Goal: Find specific page/section: Find specific page/section

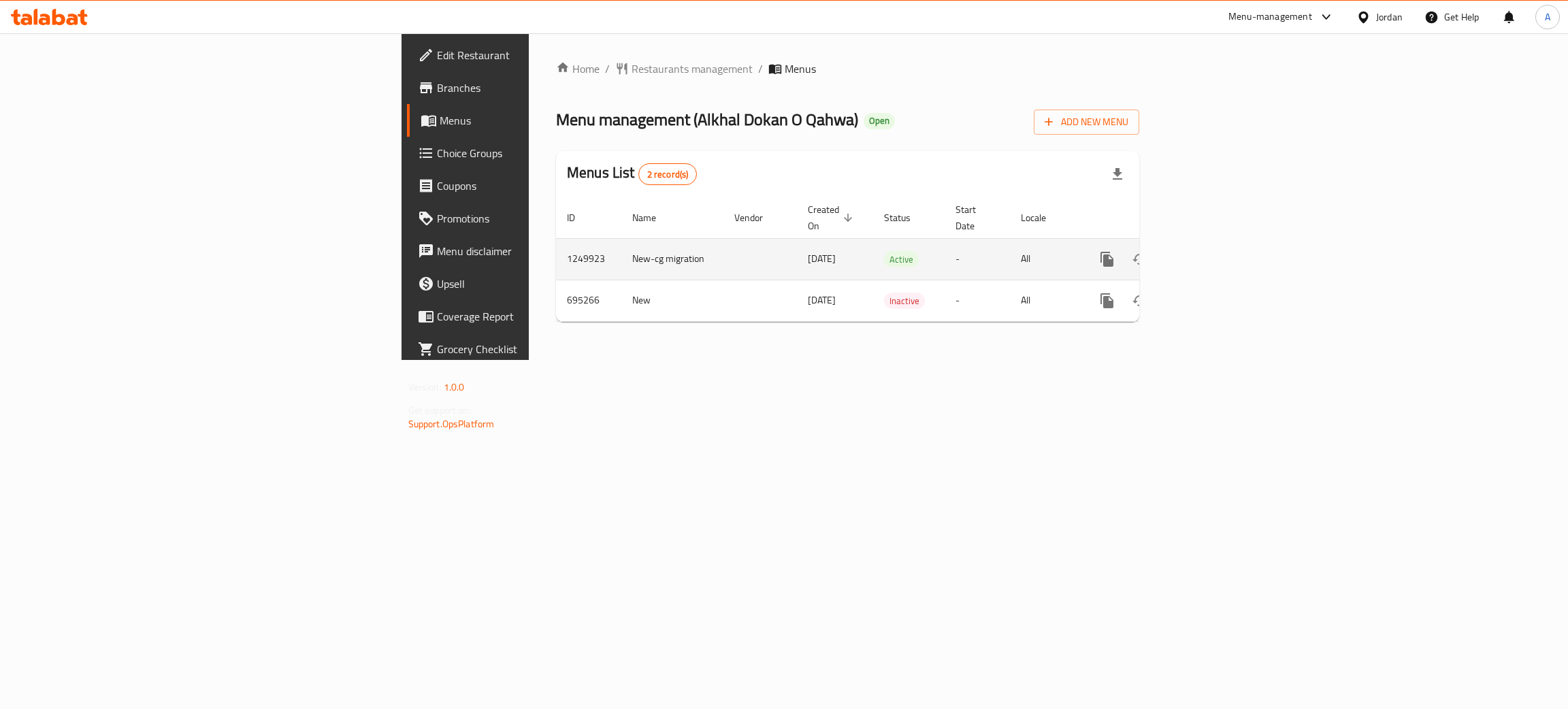
click at [1214, 252] on icon "enhanced table" at bounding box center [1205, 260] width 16 height 16
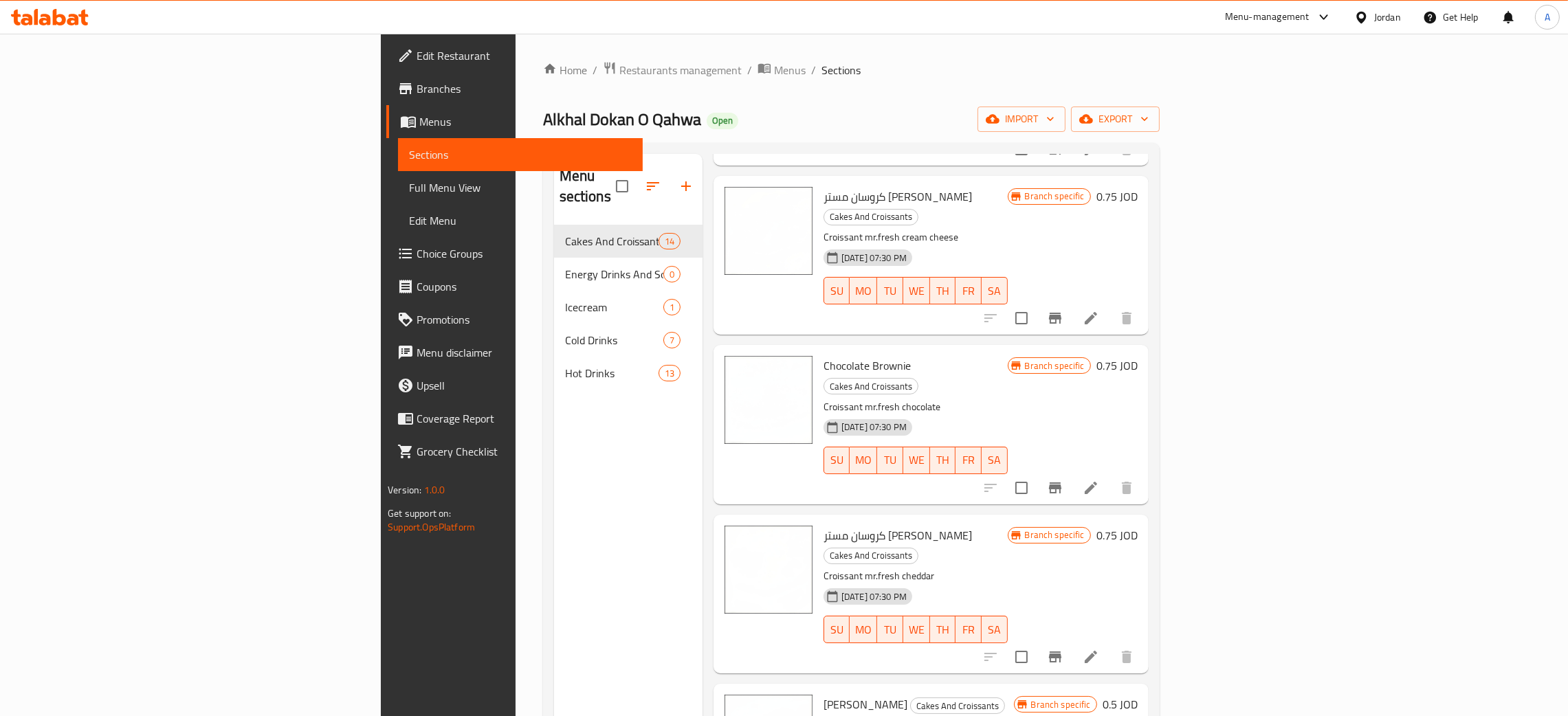
scroll to position [412, 0]
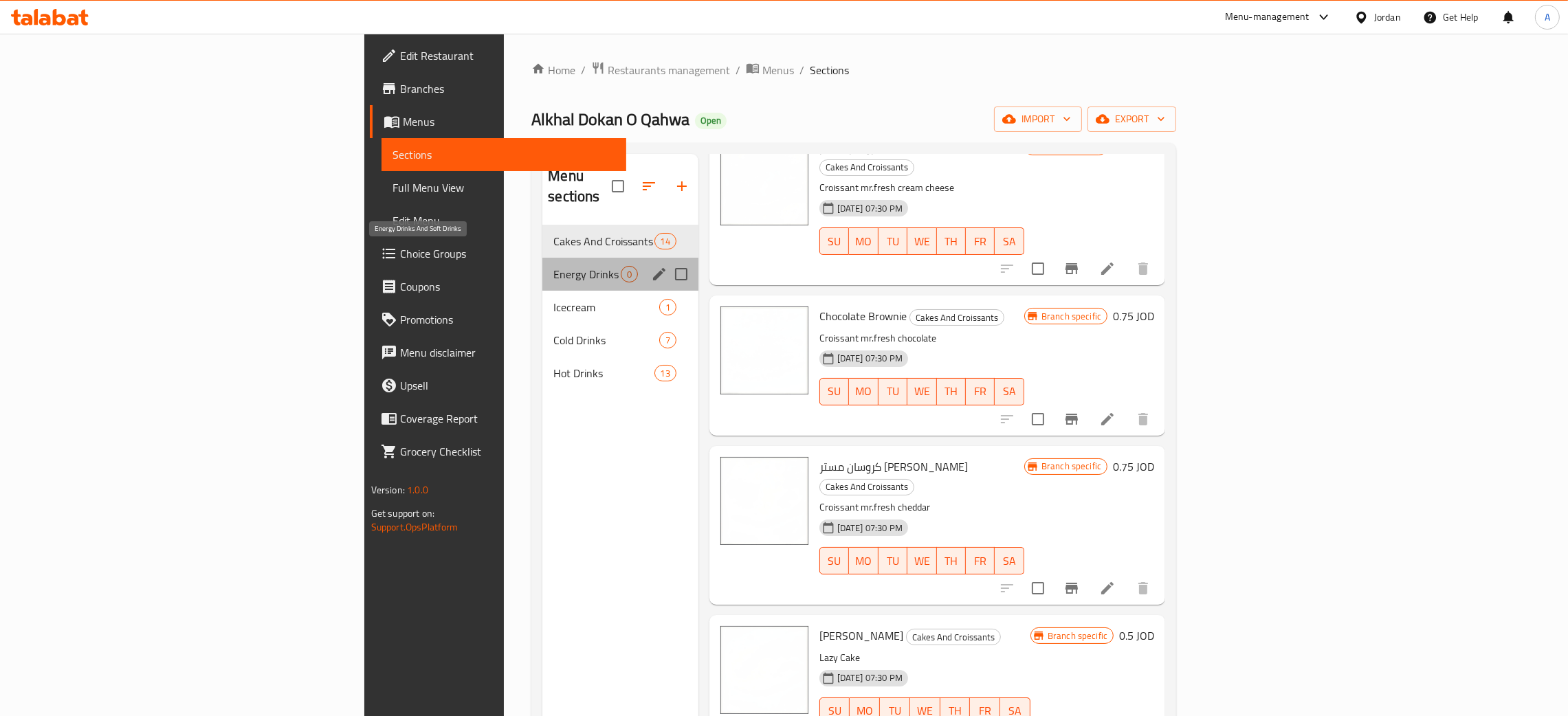
click at [553, 266] on span "Energy Drinks And Soft Drinks" at bounding box center [587, 274] width 67 height 16
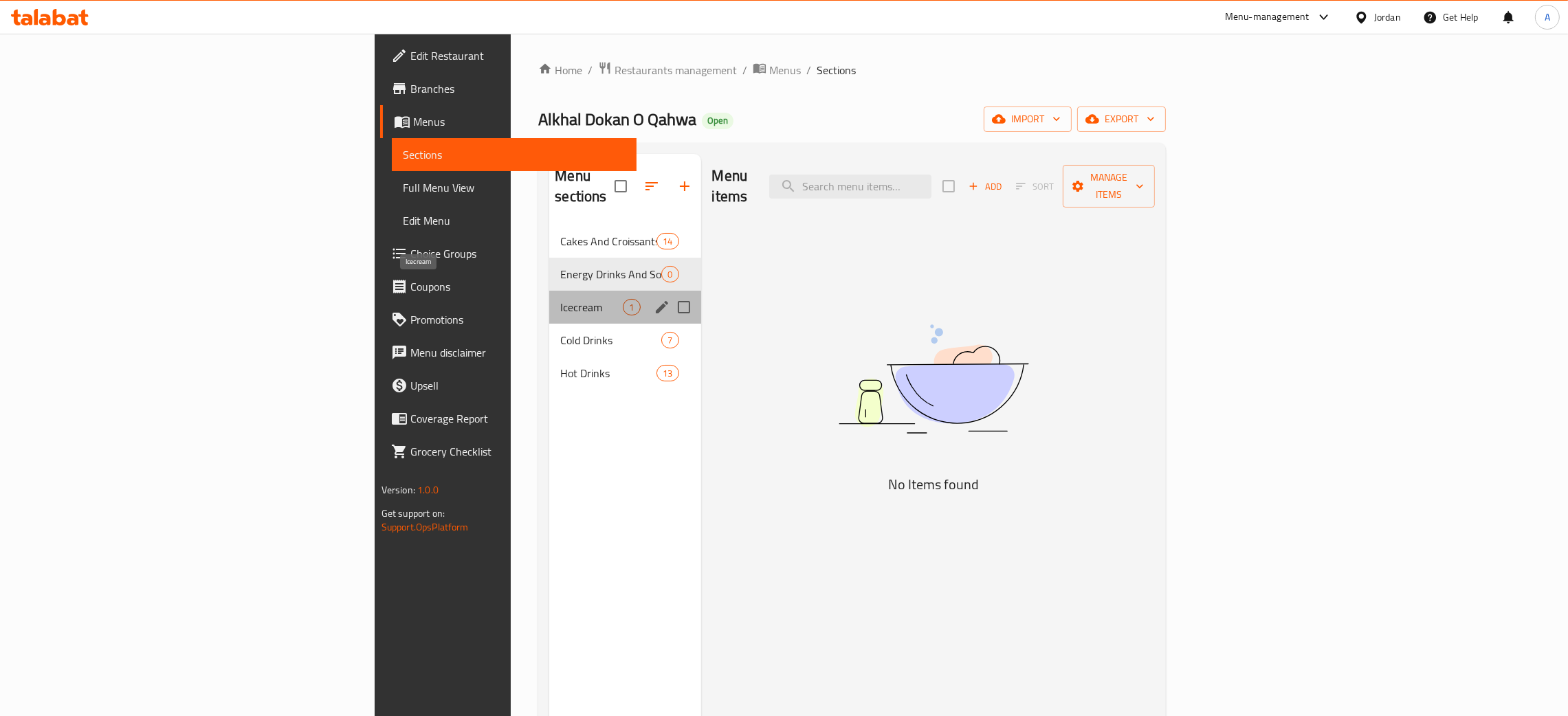
click at [561, 299] on span "Icecream" at bounding box center [591, 307] width 62 height 16
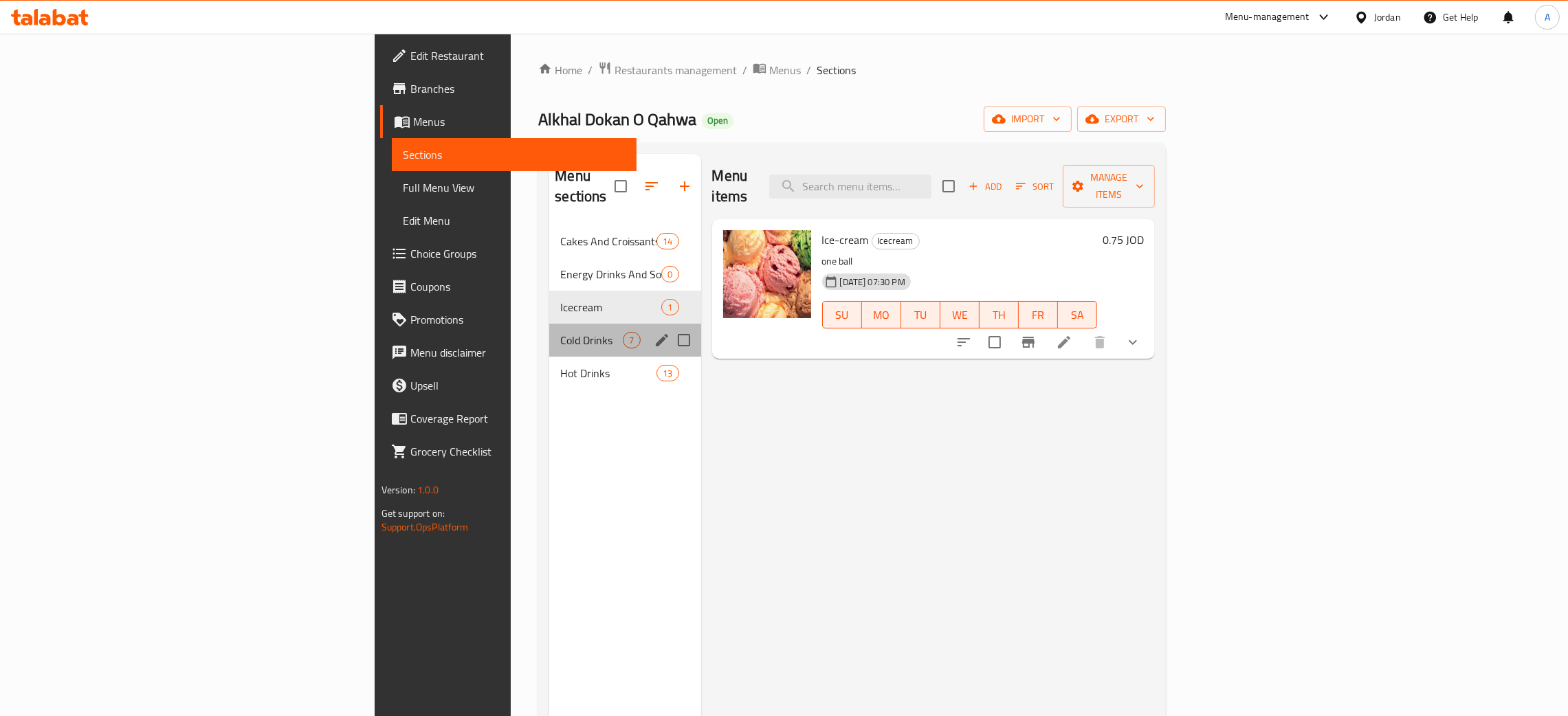
click at [549, 324] on div "Cold Drinks 7" at bounding box center [624, 340] width 151 height 33
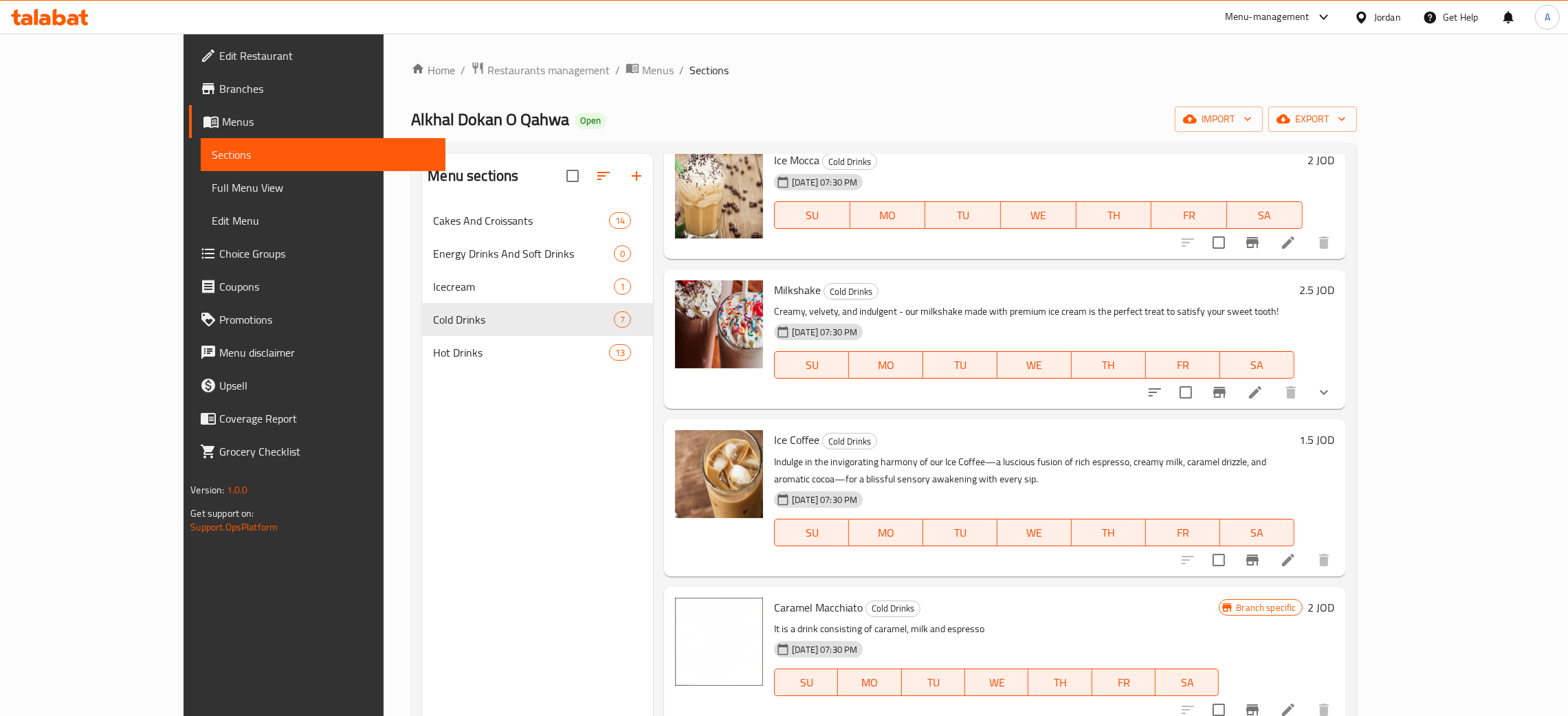
scroll to position [364, 0]
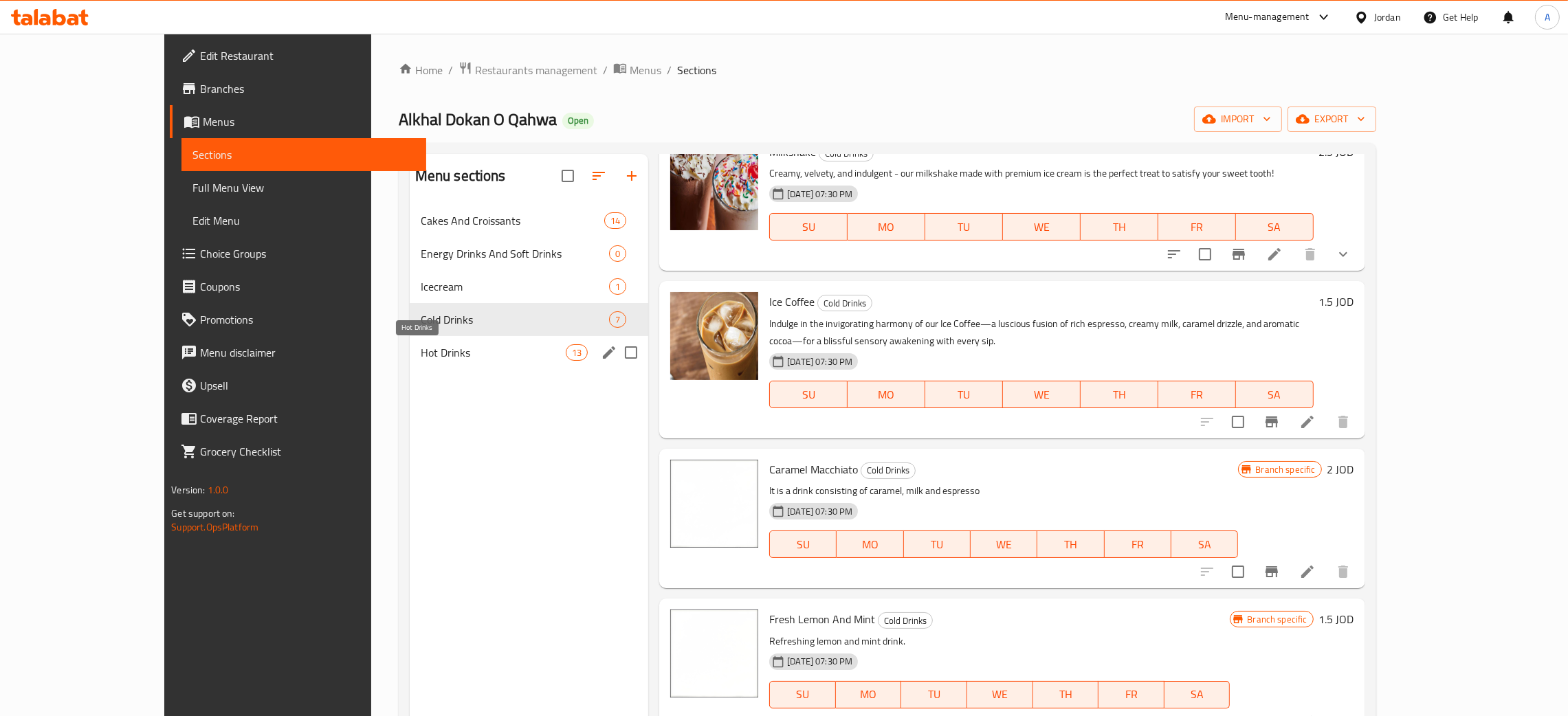
click at [420, 359] on span "Hot Drinks" at bounding box center [493, 353] width 145 height 16
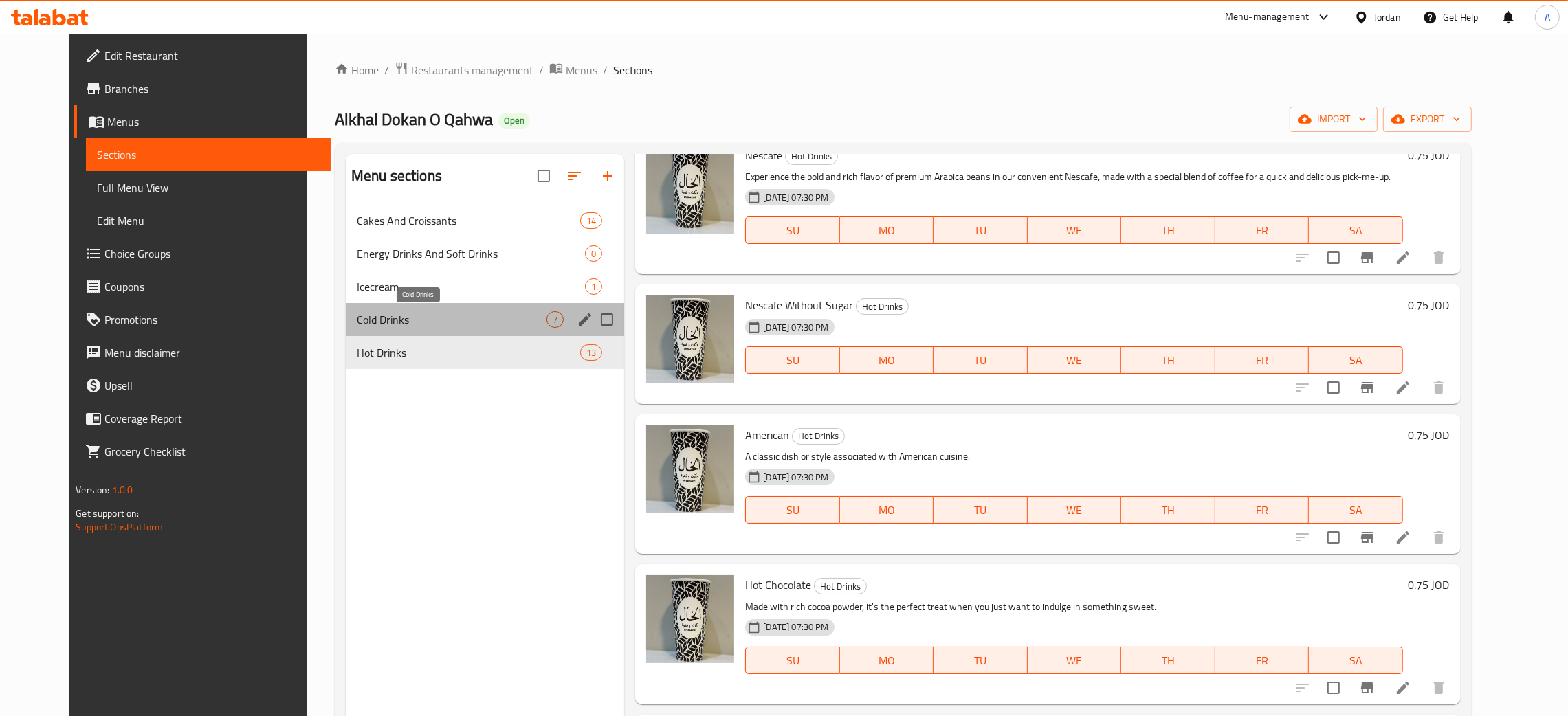
click at [357, 315] on span "Cold Drinks" at bounding box center [452, 319] width 190 height 16
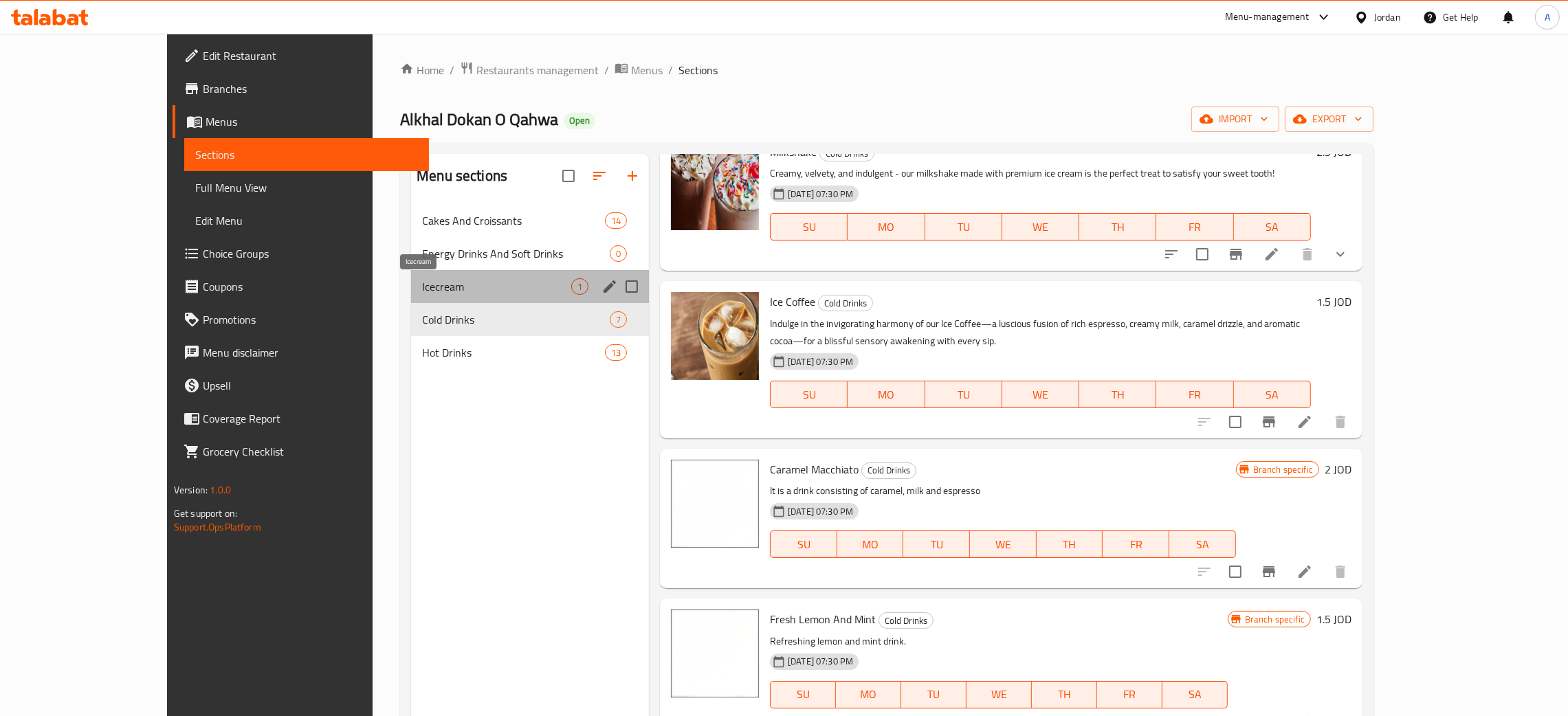
click at [422, 282] on span "Icecream" at bounding box center [496, 287] width 149 height 16
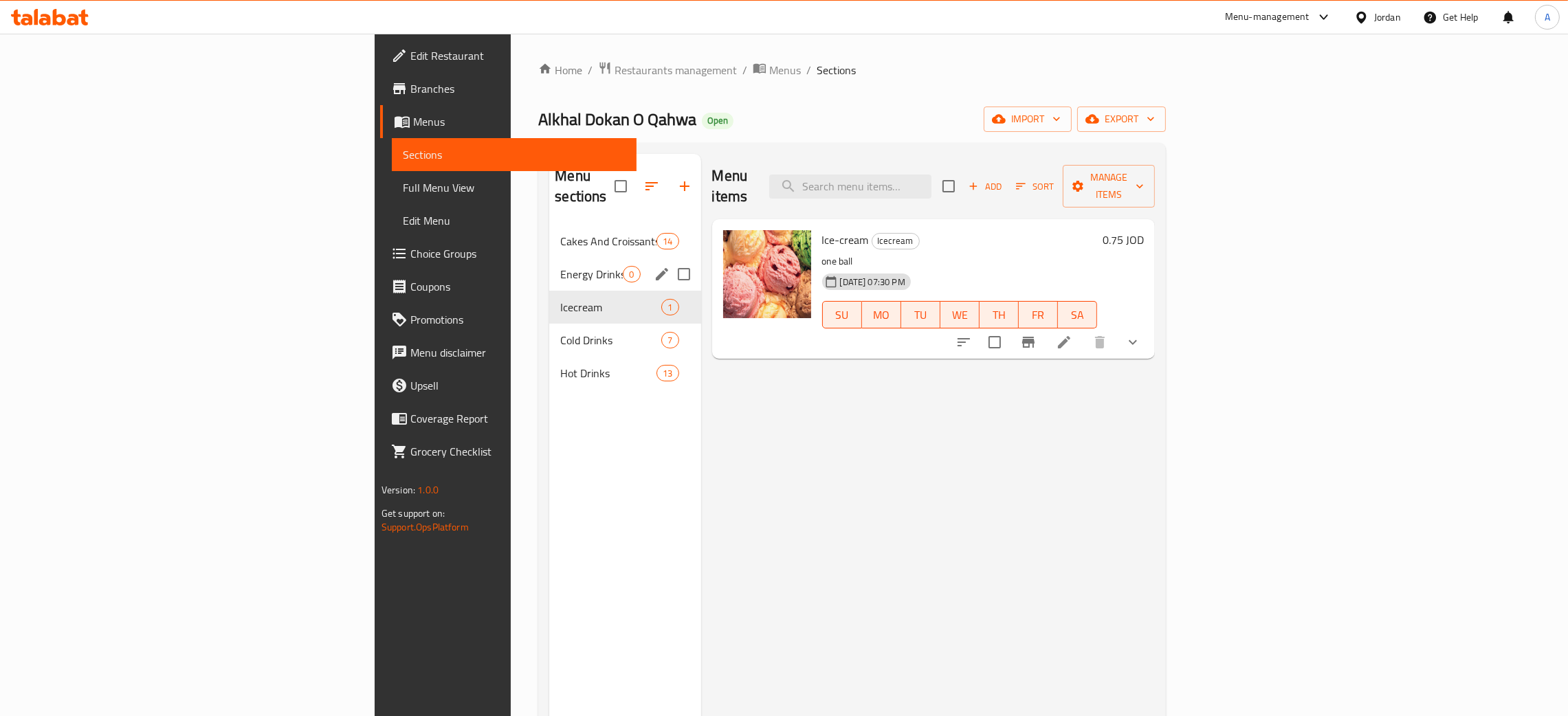
click at [549, 258] on div "Energy Drinks And Soft Drinks 0" at bounding box center [624, 274] width 151 height 33
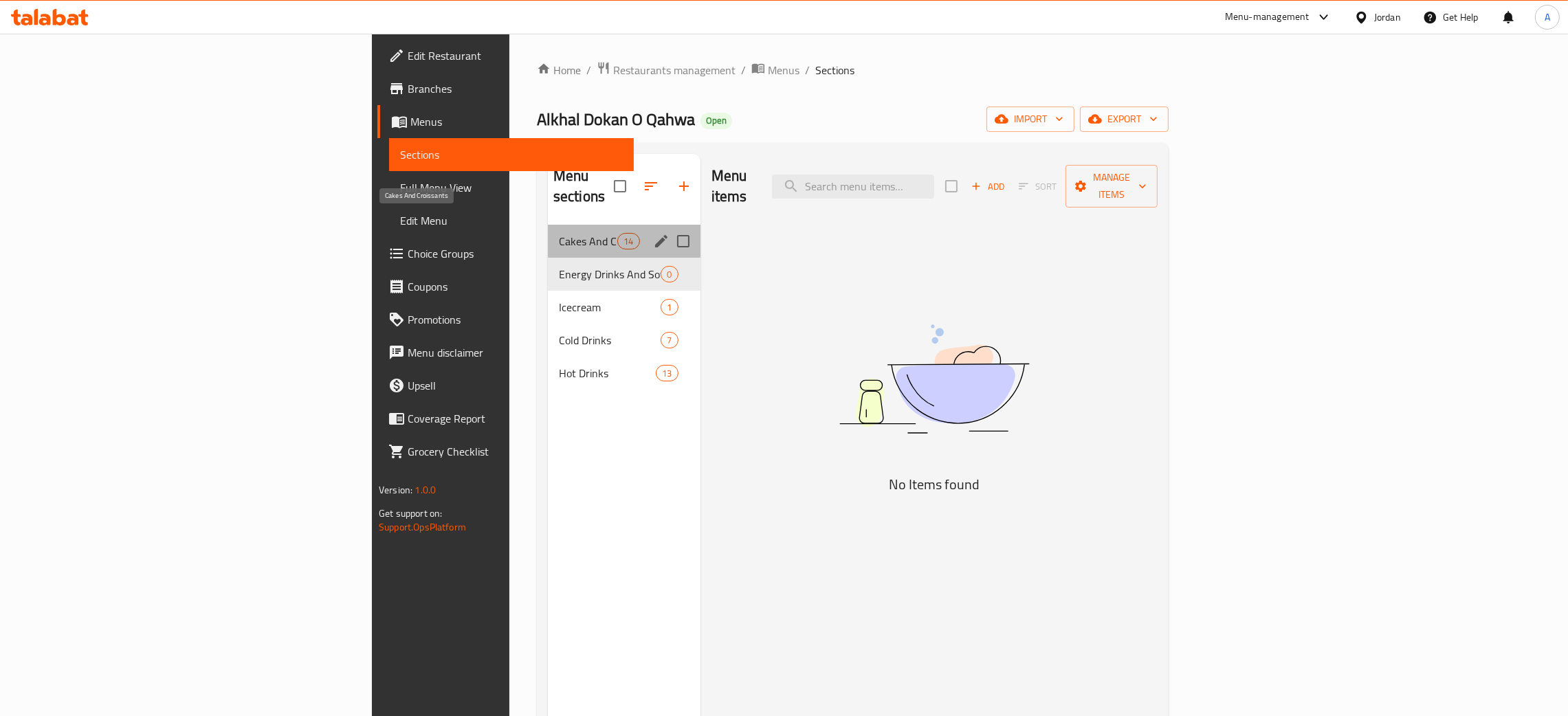
click at [559, 233] on span "Cakes And Croissants" at bounding box center [588, 241] width 59 height 16
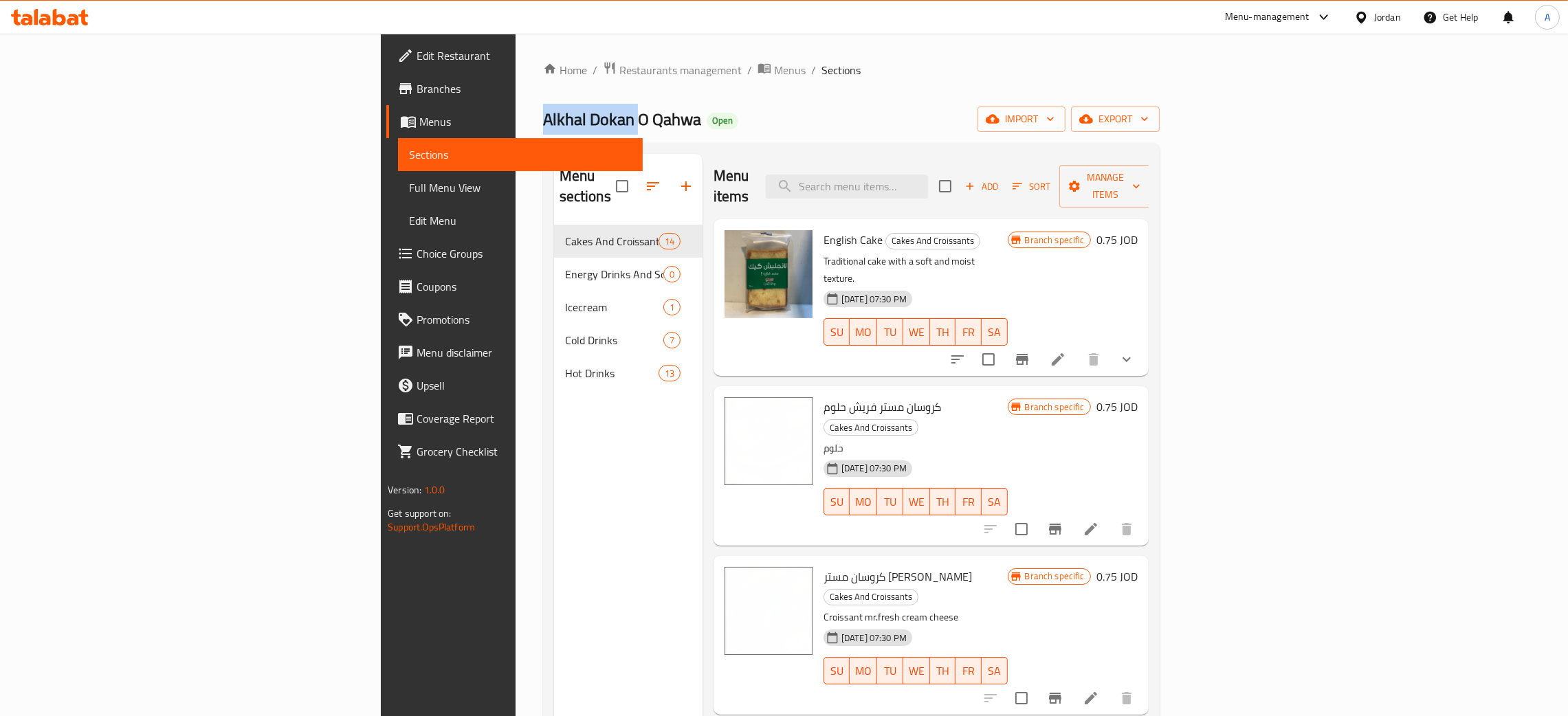
drag, startPoint x: 381, startPoint y: 126, endPoint x: 270, endPoint y: 130, distance: 111.1
click at [515, 130] on div "Home / Restaurants management / Menus / Sections Alkhal Dokan O Qahwa Open impo…" at bounding box center [851, 471] width 672 height 875
click at [619, 78] on span "Restaurants management" at bounding box center [680, 70] width 122 height 16
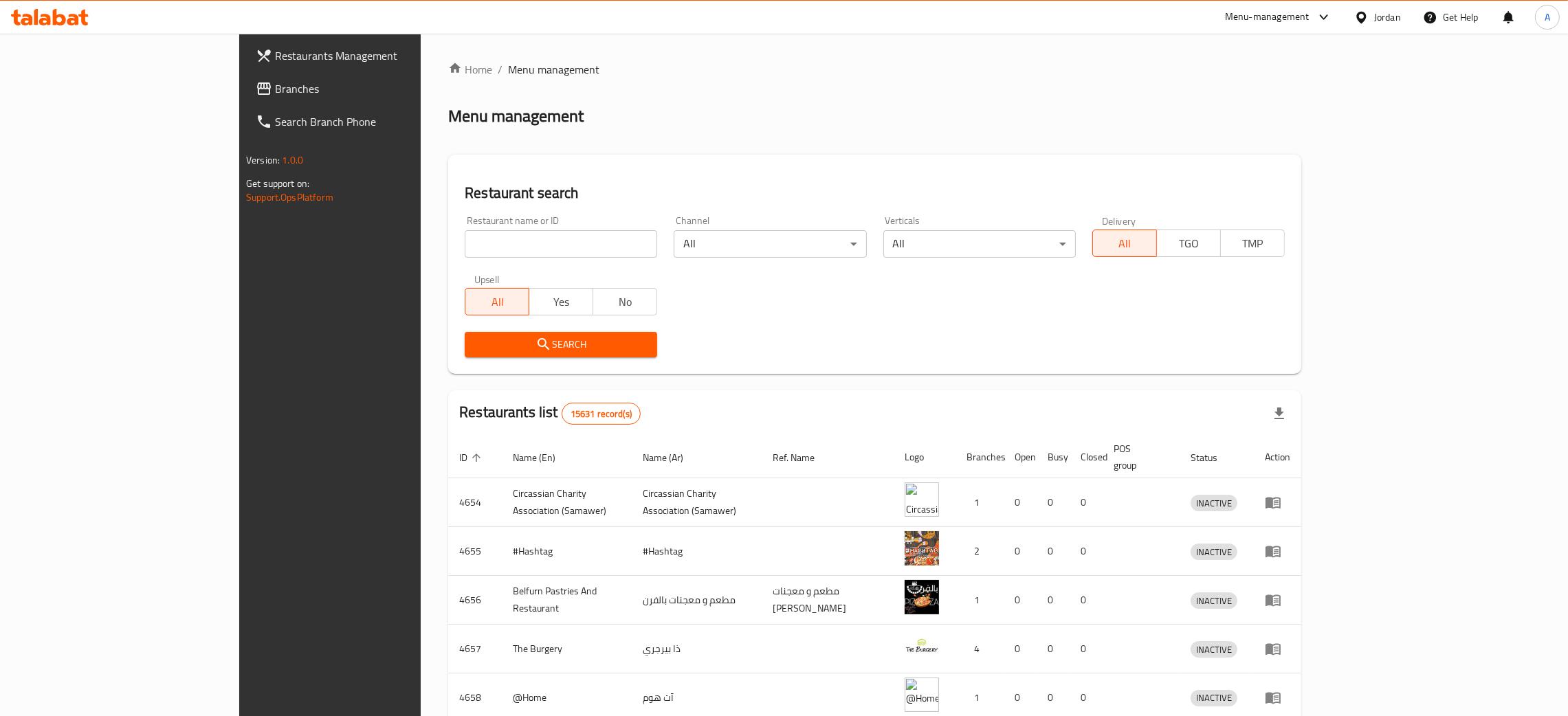
click at [465, 247] on input "search" at bounding box center [561, 244] width 193 height 27
paste input "abu tbiysh snacks"
type input "abu tbiysh snacks"
click button "Search" at bounding box center [561, 344] width 193 height 25
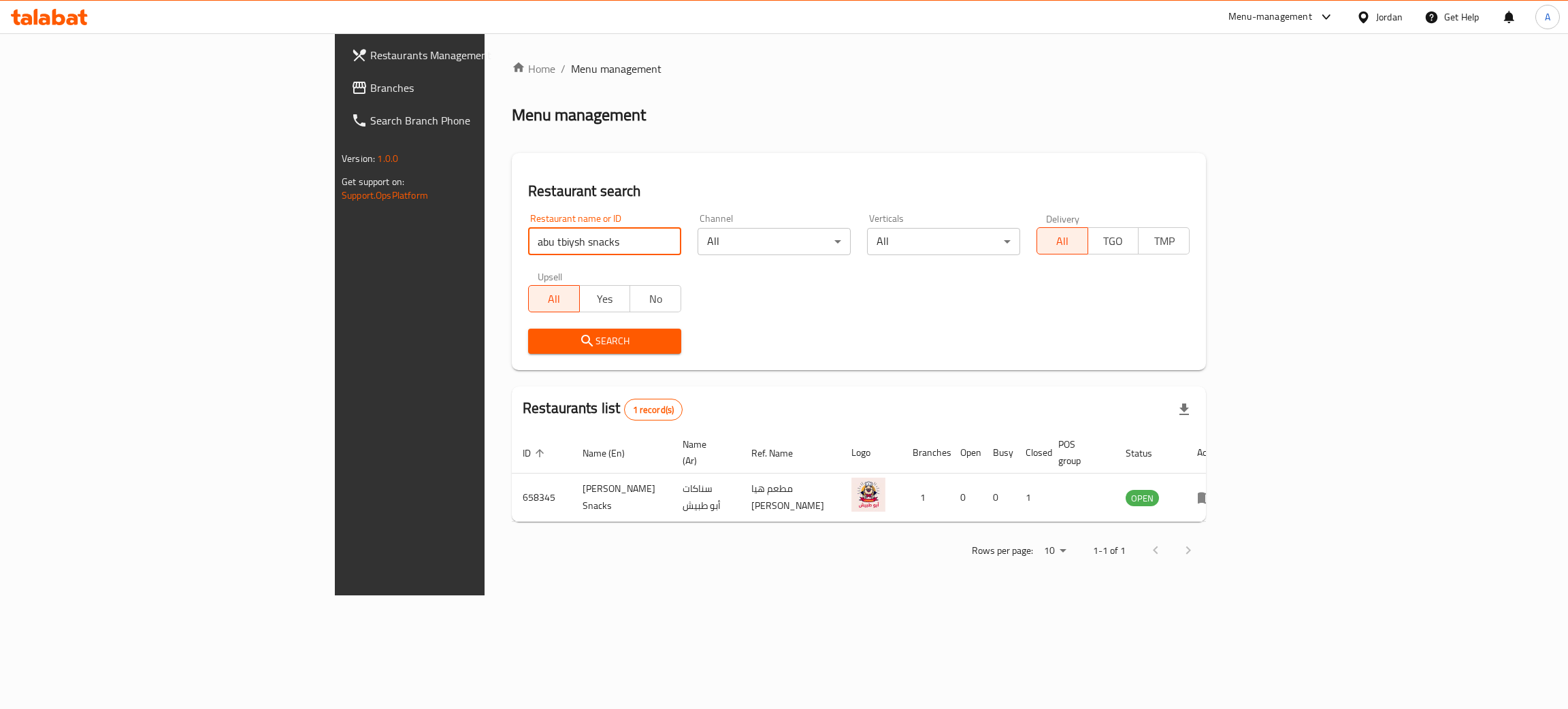
click at [585, 243] on input "abu tbiysh snacks" at bounding box center [604, 242] width 153 height 27
click at [528, 241] on input "search" at bounding box center [604, 242] width 153 height 27
paste input "abu tbiysh snacks"
click button "Search" at bounding box center [604, 341] width 153 height 25
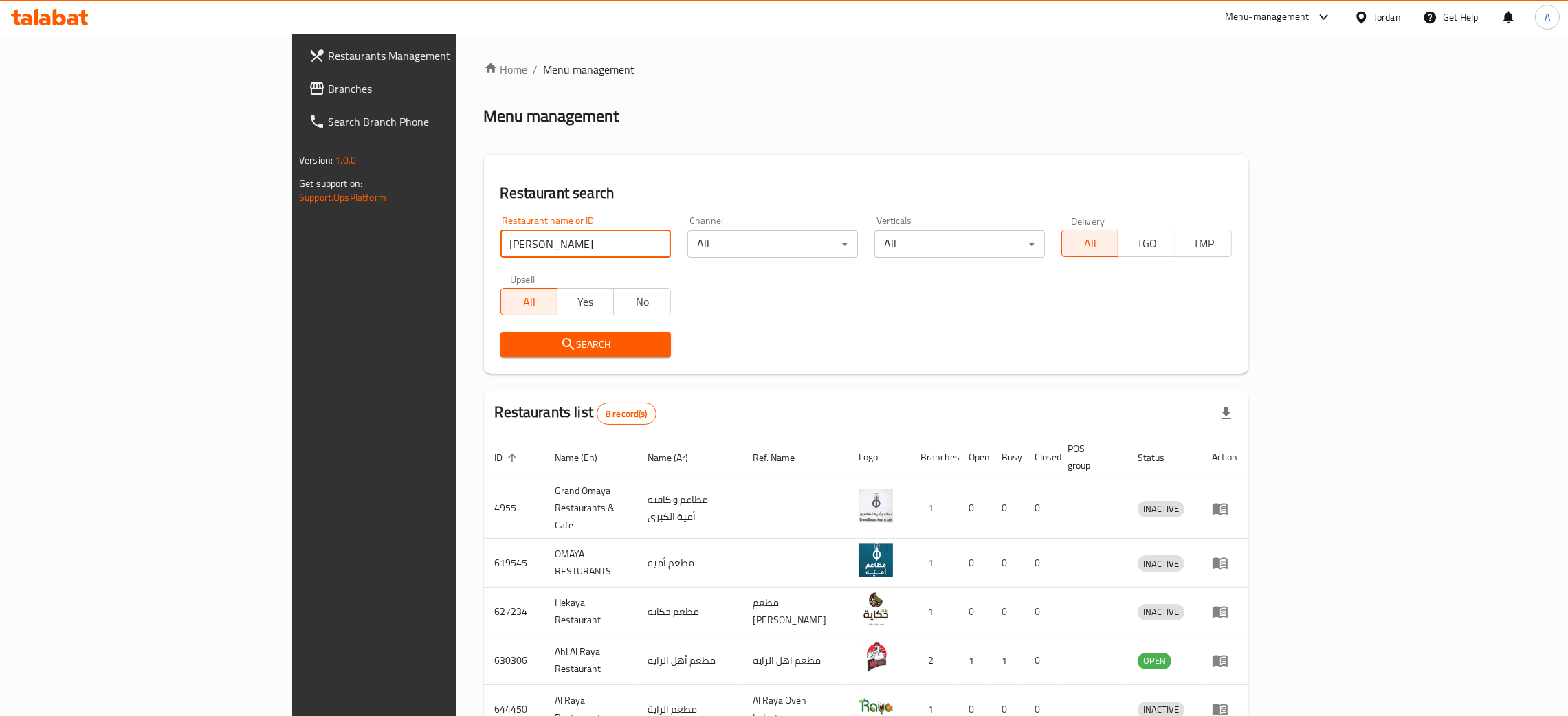
click at [501, 253] on input "[PERSON_NAME]" at bounding box center [586, 244] width 171 height 27
paste input "taurant"
type input "aya restaurant"
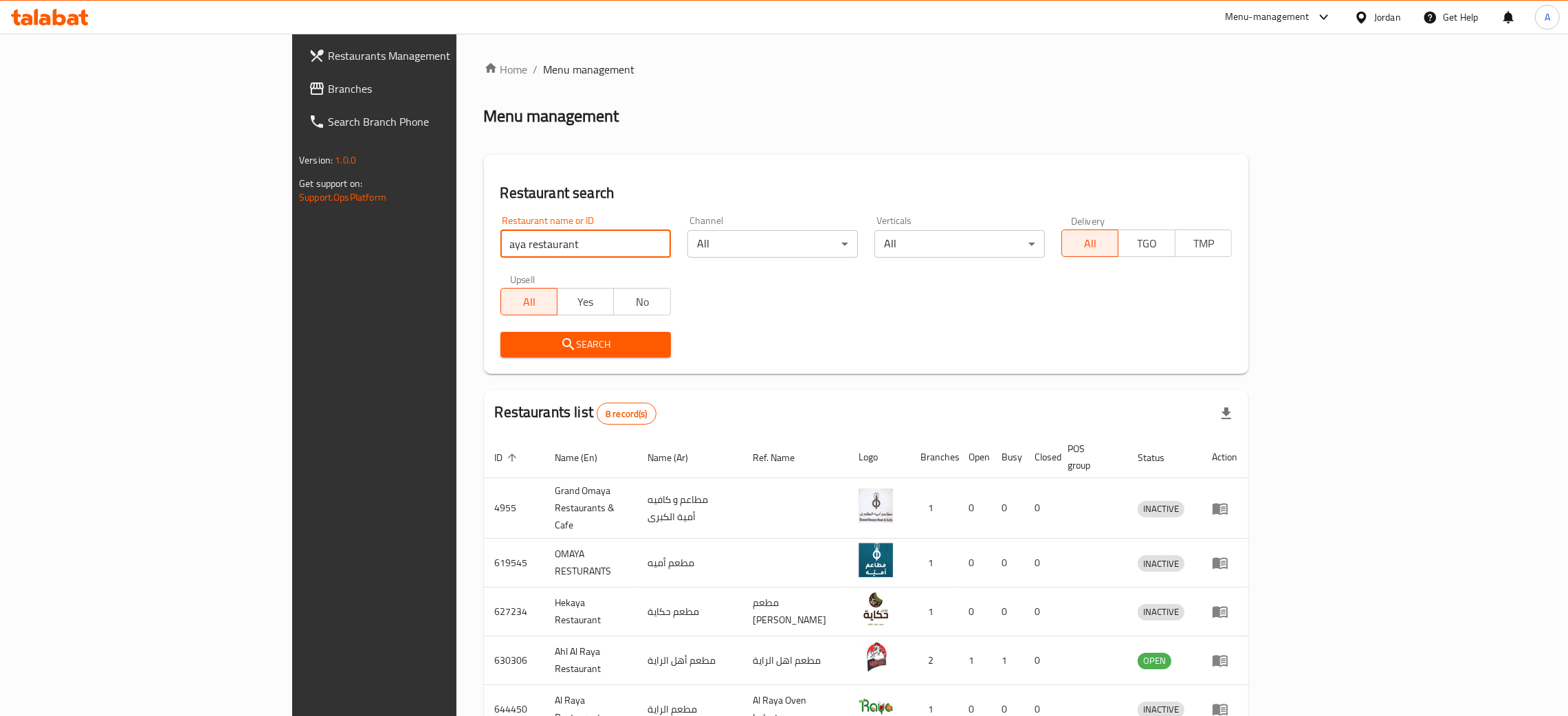
click button "Search" at bounding box center [586, 344] width 171 height 25
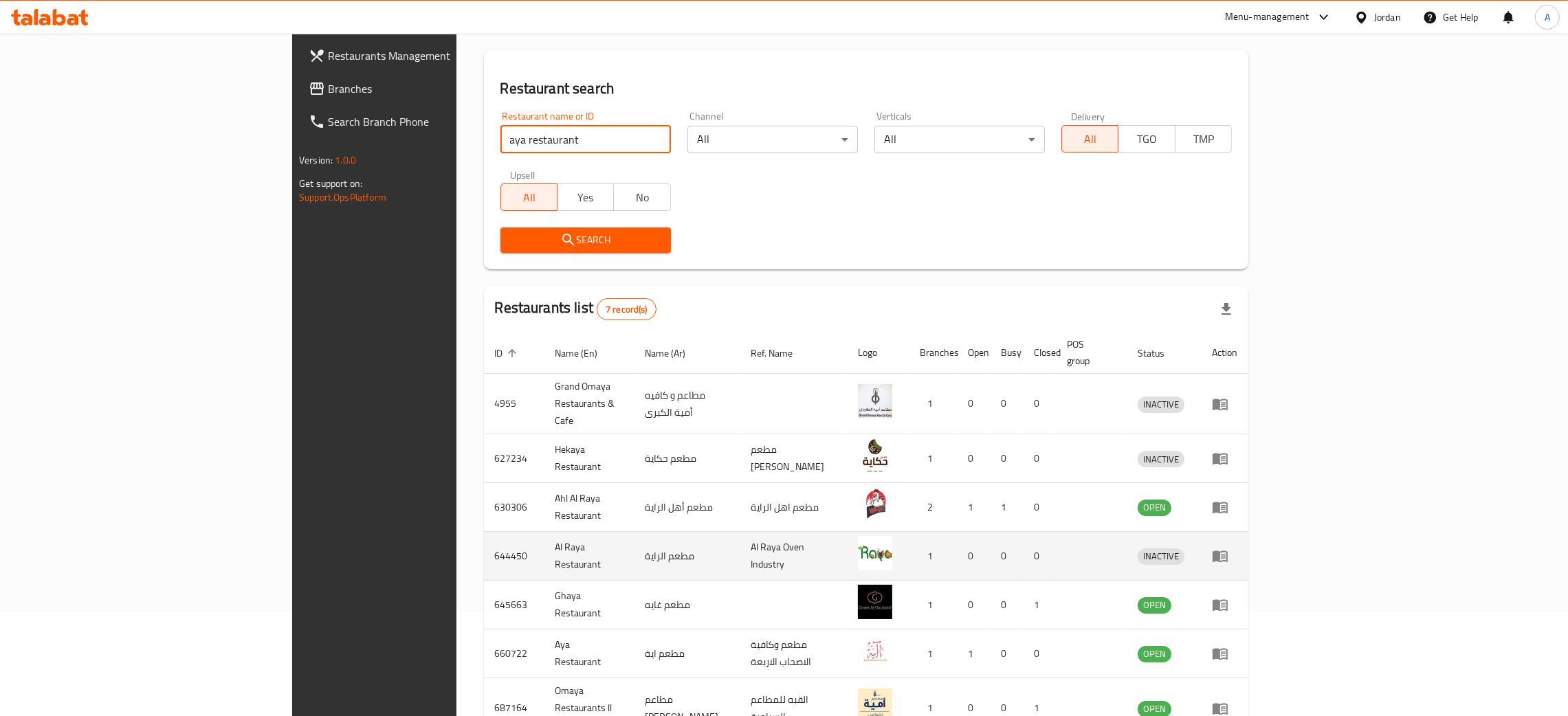
scroll to position [165, 0]
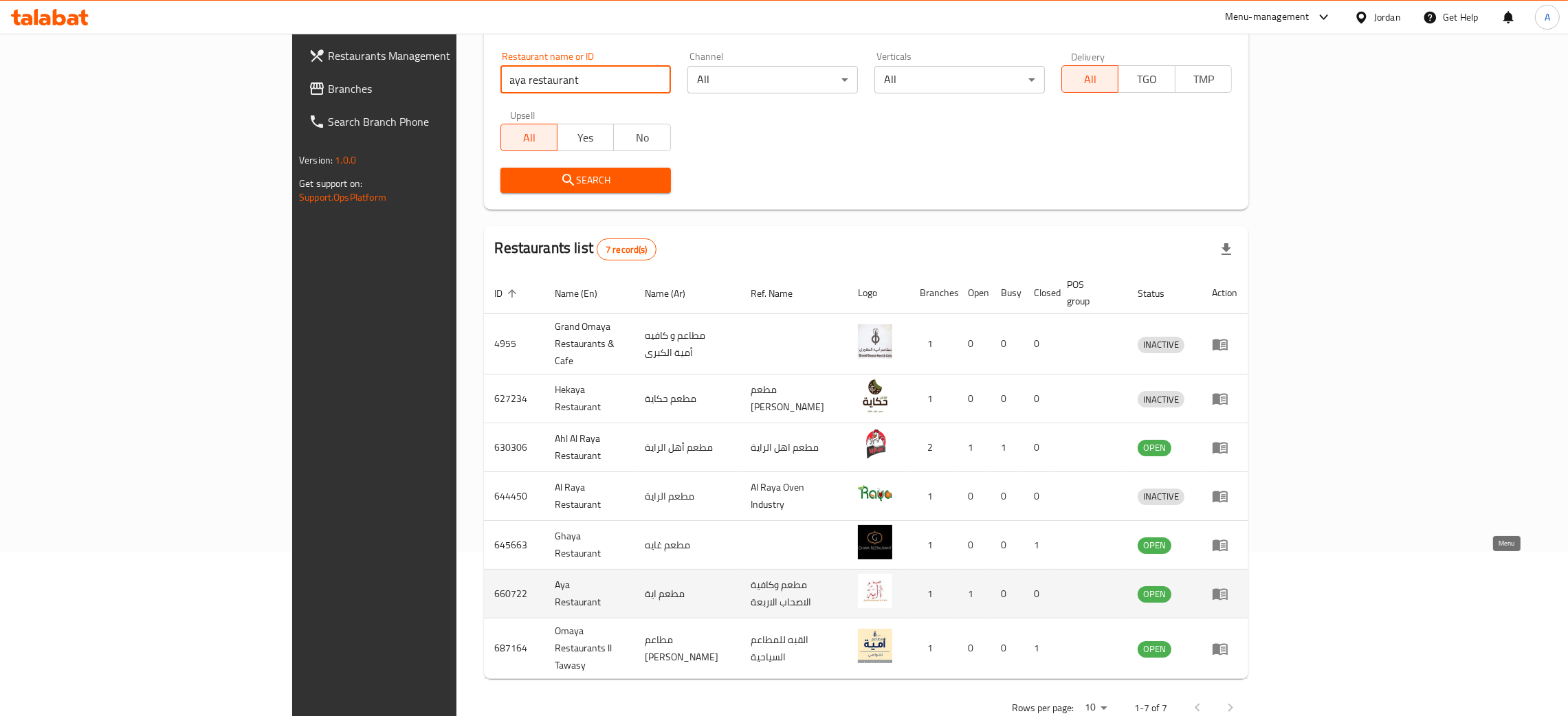
click at [1229, 586] on icon "enhanced table" at bounding box center [1220, 594] width 16 height 16
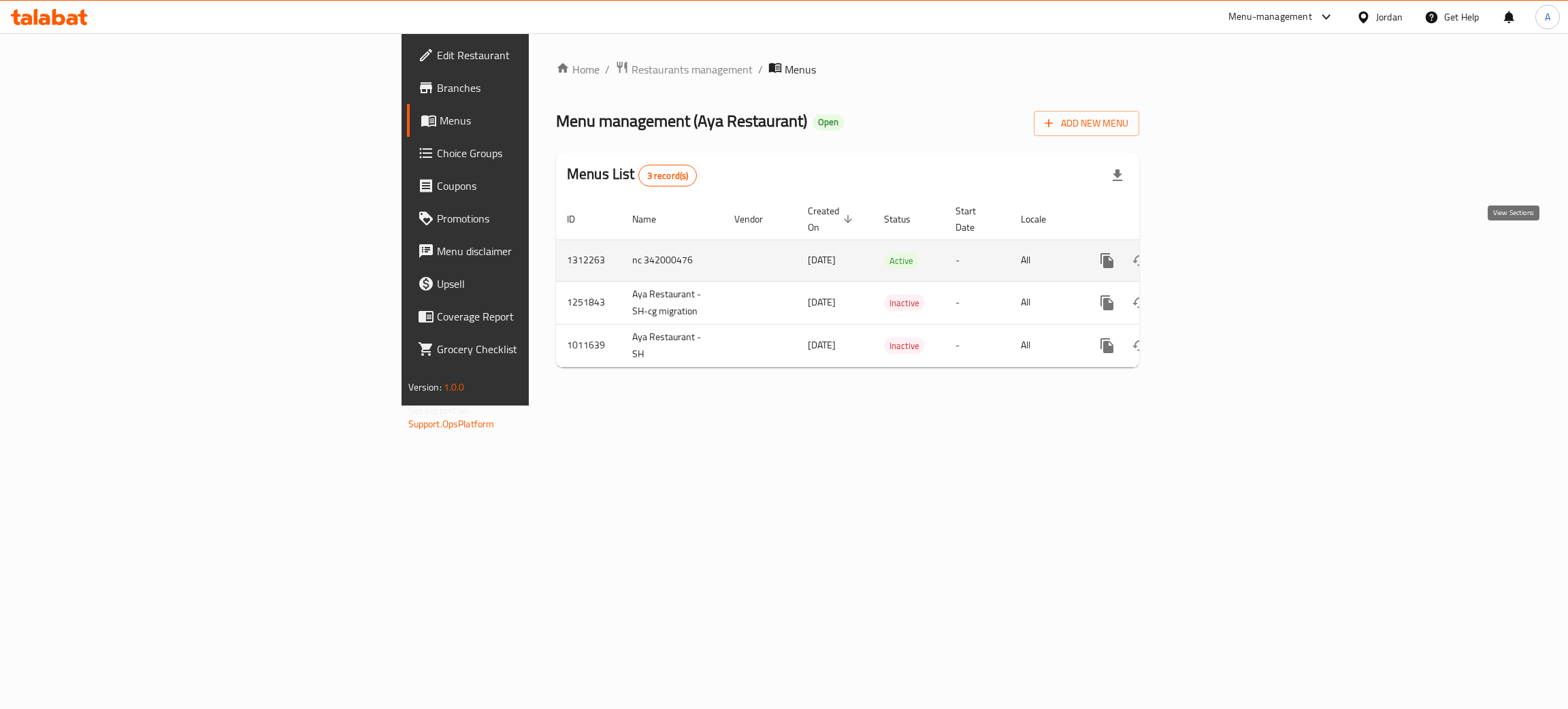
click at [1211, 254] on icon "enhanced table" at bounding box center [1206, 261] width 13 height 13
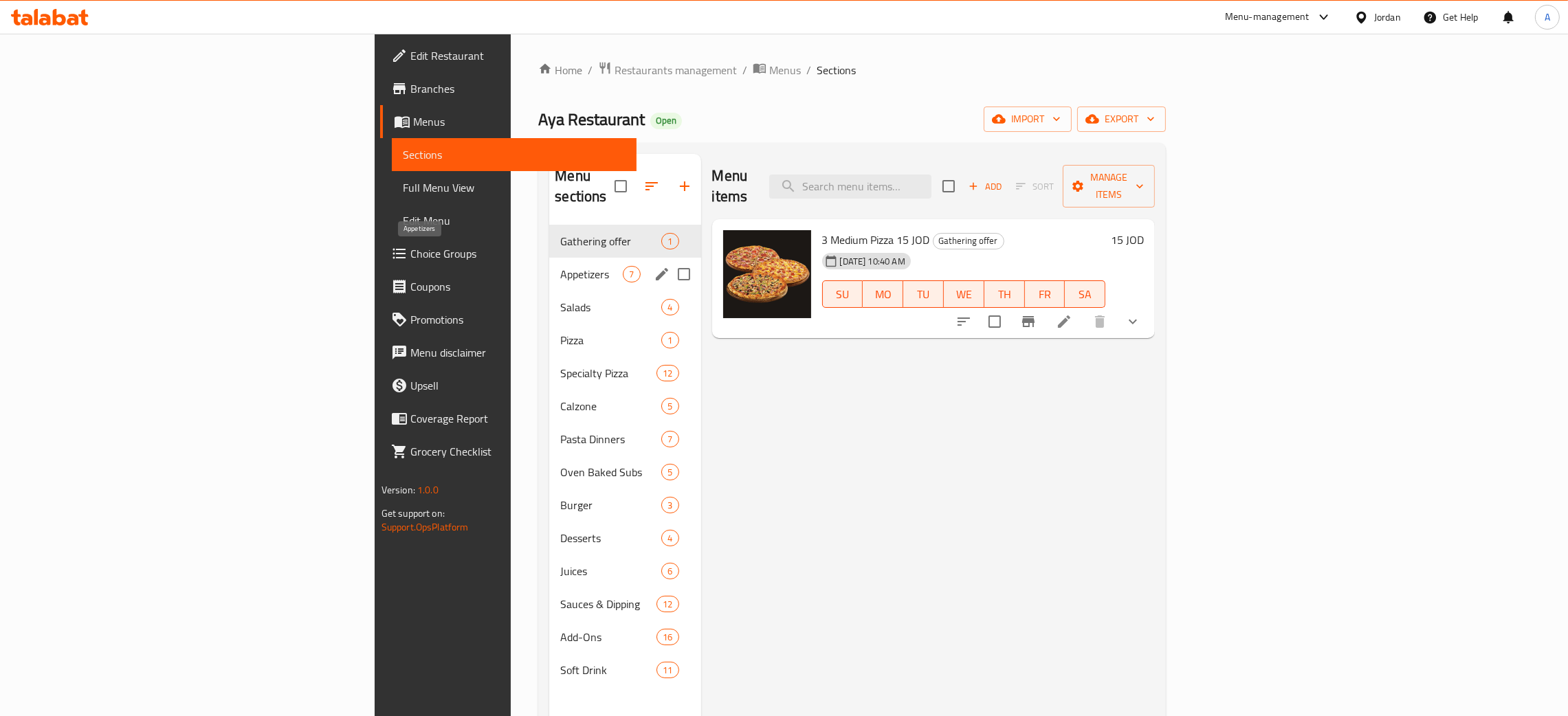
click at [561, 266] on span "Appetizers" at bounding box center [591, 274] width 62 height 16
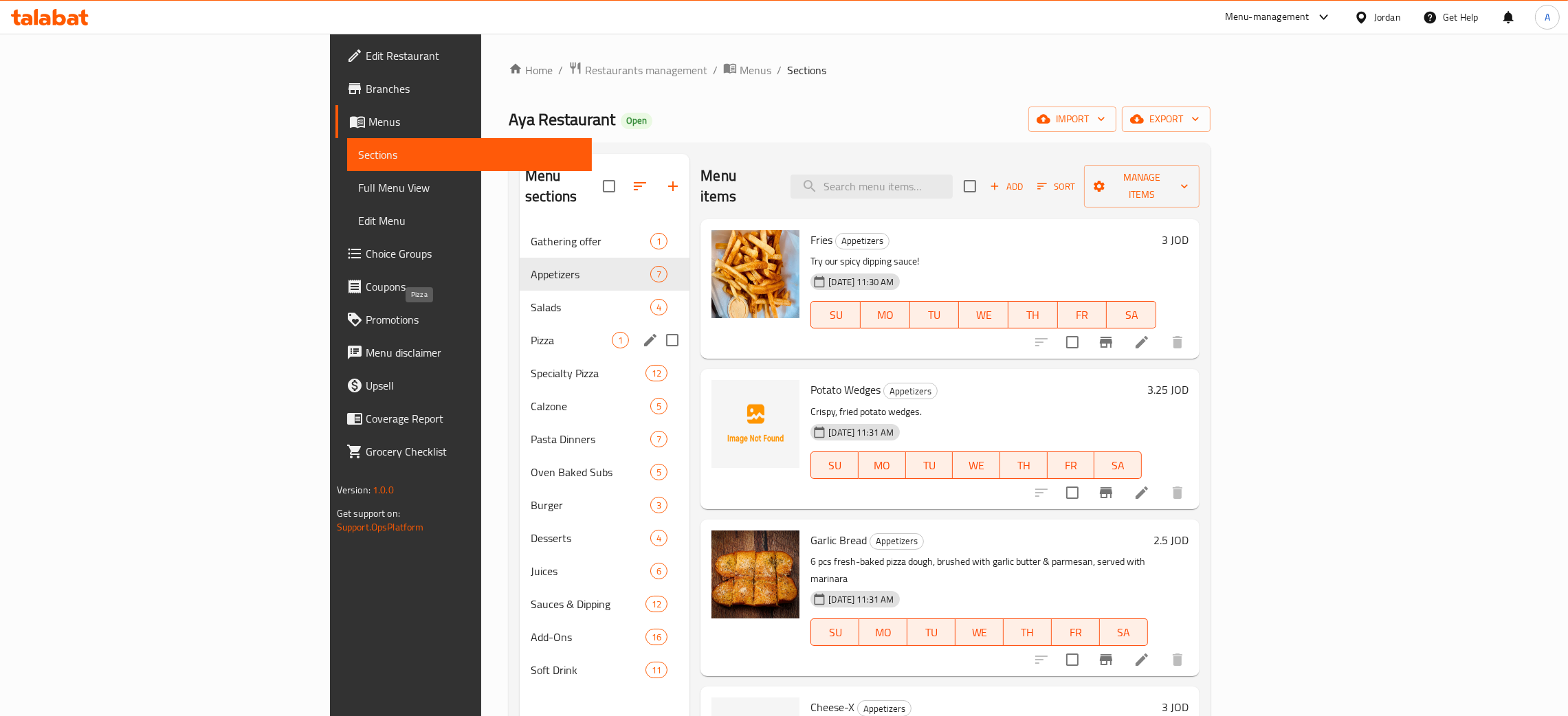
click at [531, 332] on span "Pizza" at bounding box center [571, 340] width 81 height 16
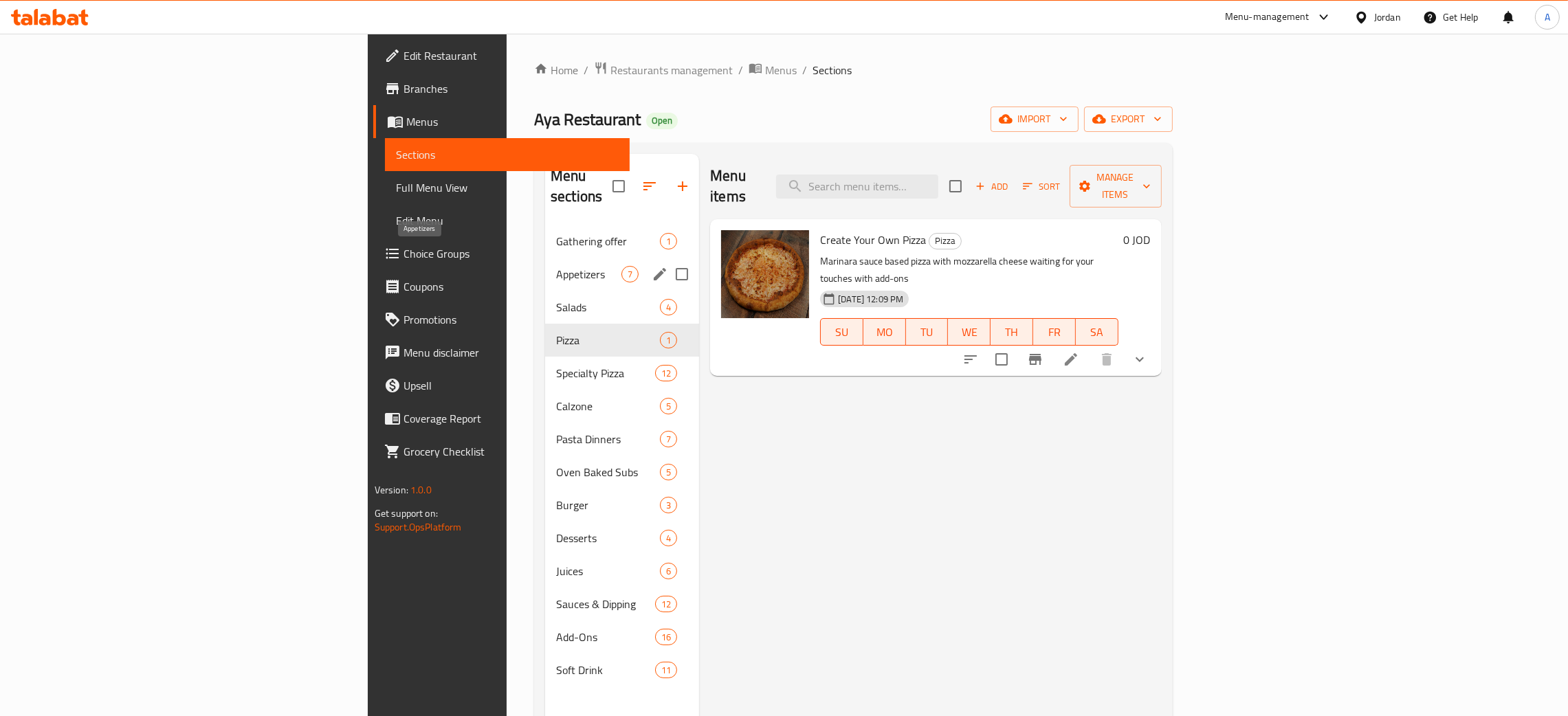
click at [556, 266] on span "Appetizers" at bounding box center [589, 274] width 65 height 16
